Goal: Find specific page/section: Find specific page/section

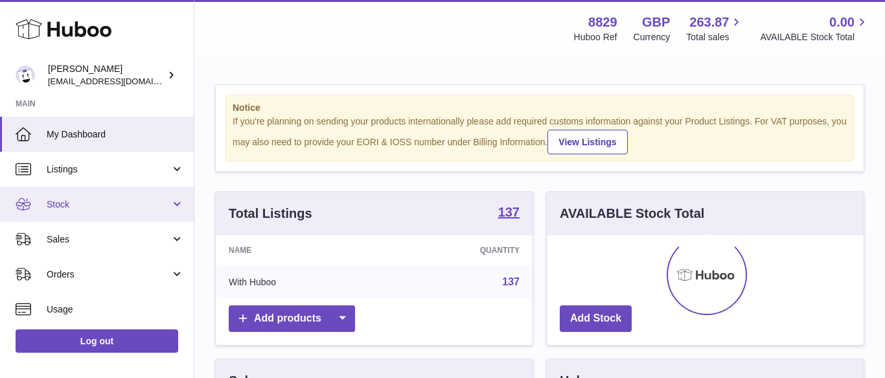
scroll to position [202, 317]
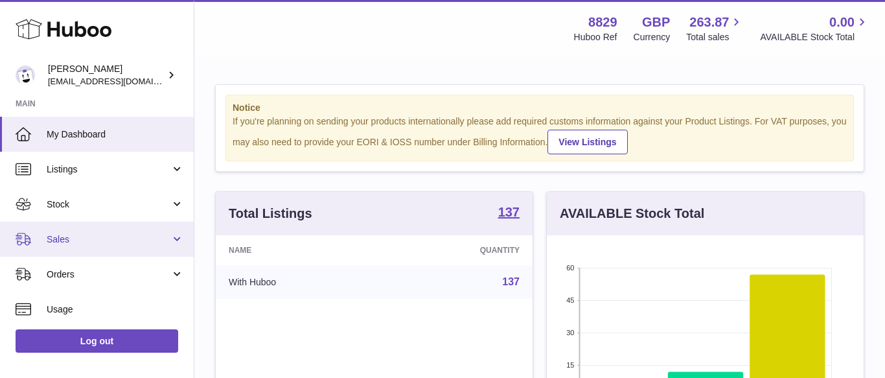
click at [65, 243] on span "Sales" at bounding box center [109, 239] width 124 height 12
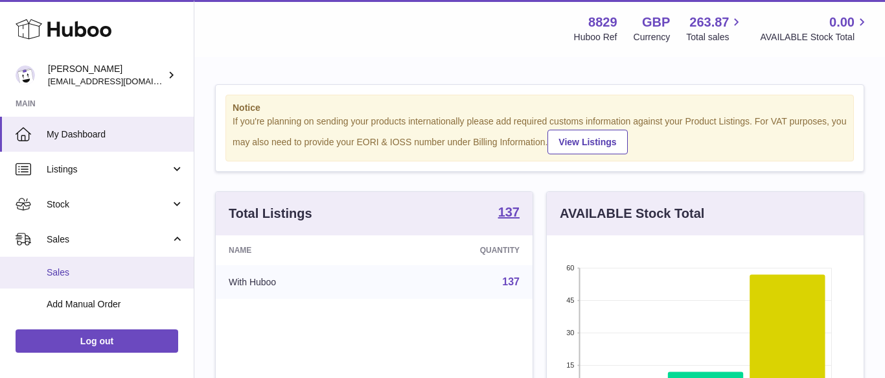
click at [82, 272] on span "Sales" at bounding box center [115, 272] width 137 height 12
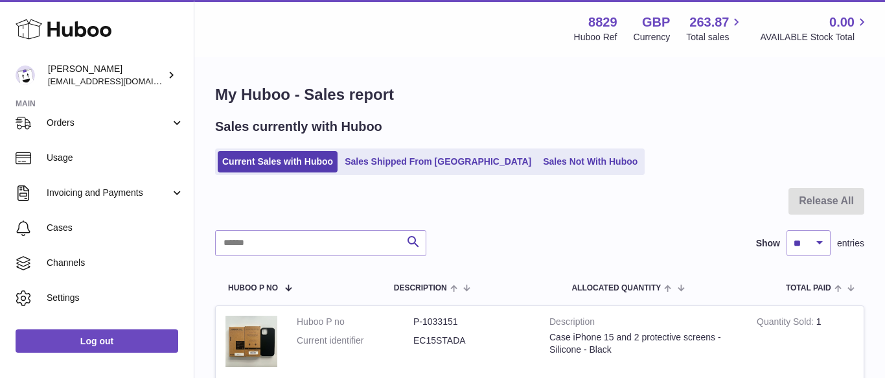
scroll to position [239, 0]
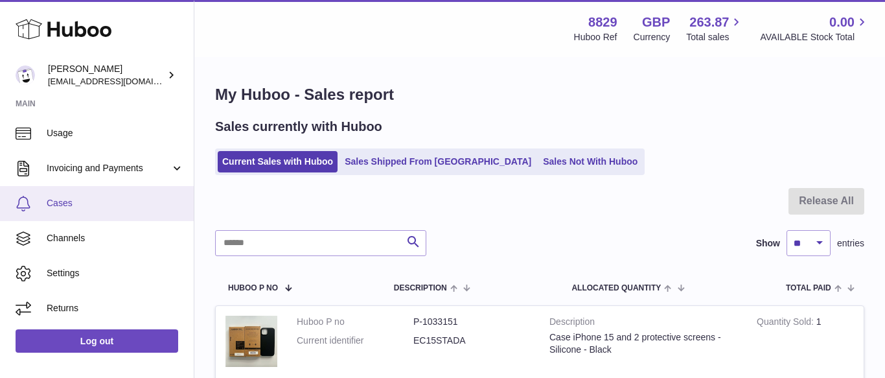
click at [73, 214] on link "Cases" at bounding box center [97, 203] width 194 height 35
